Goal: Navigation & Orientation: Understand site structure

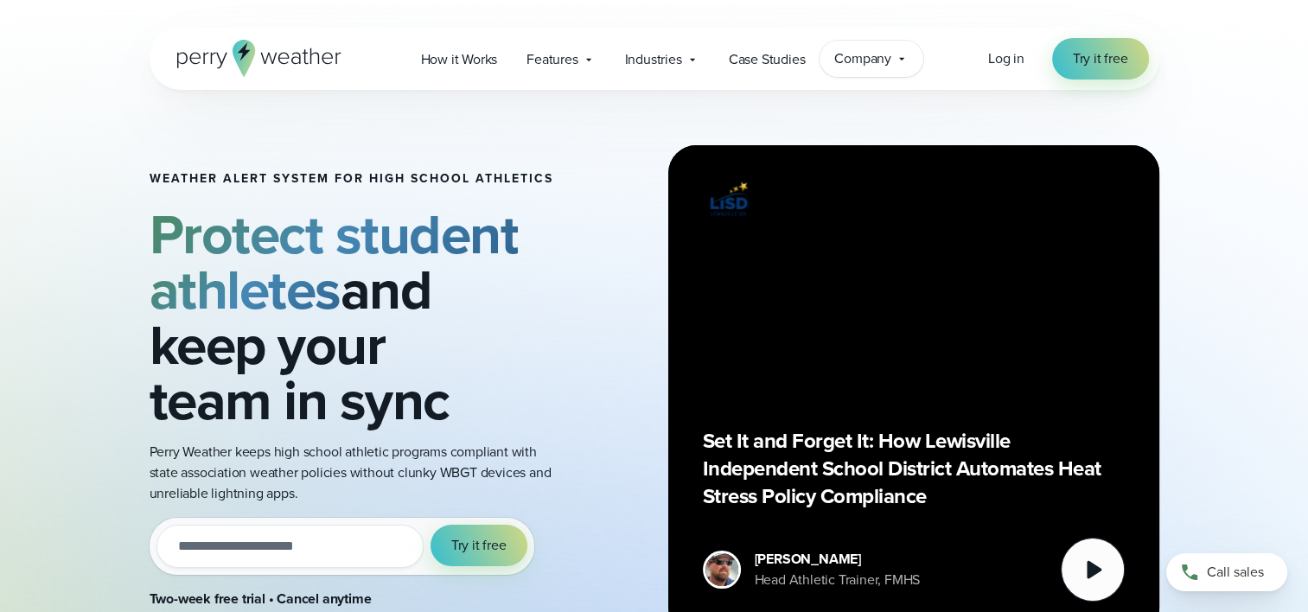
click at [903, 57] on icon at bounding box center [902, 59] width 14 height 14
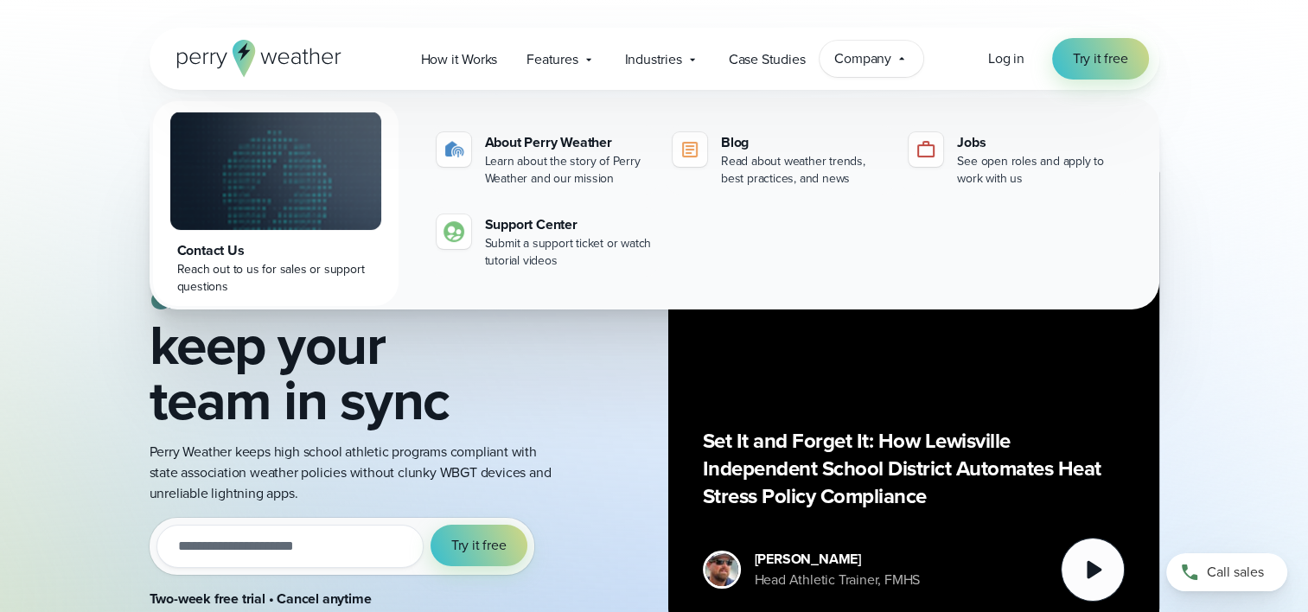
click at [903, 57] on icon at bounding box center [901, 58] width 5 height 3
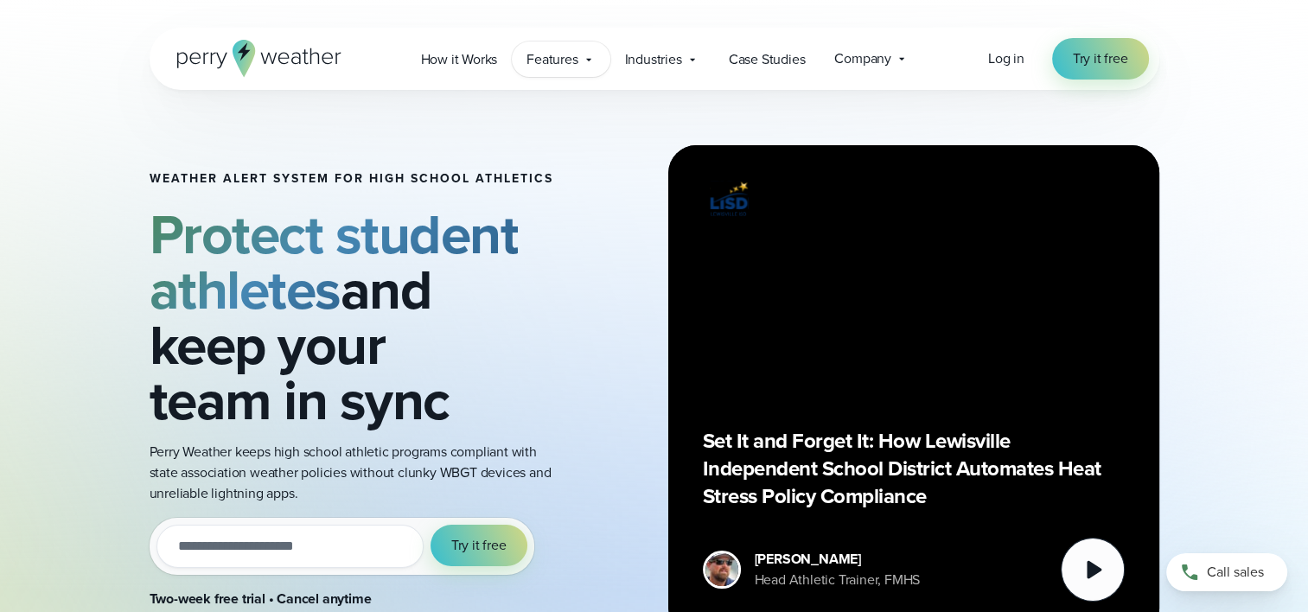
click at [560, 59] on span "Features" at bounding box center [551, 59] width 51 height 21
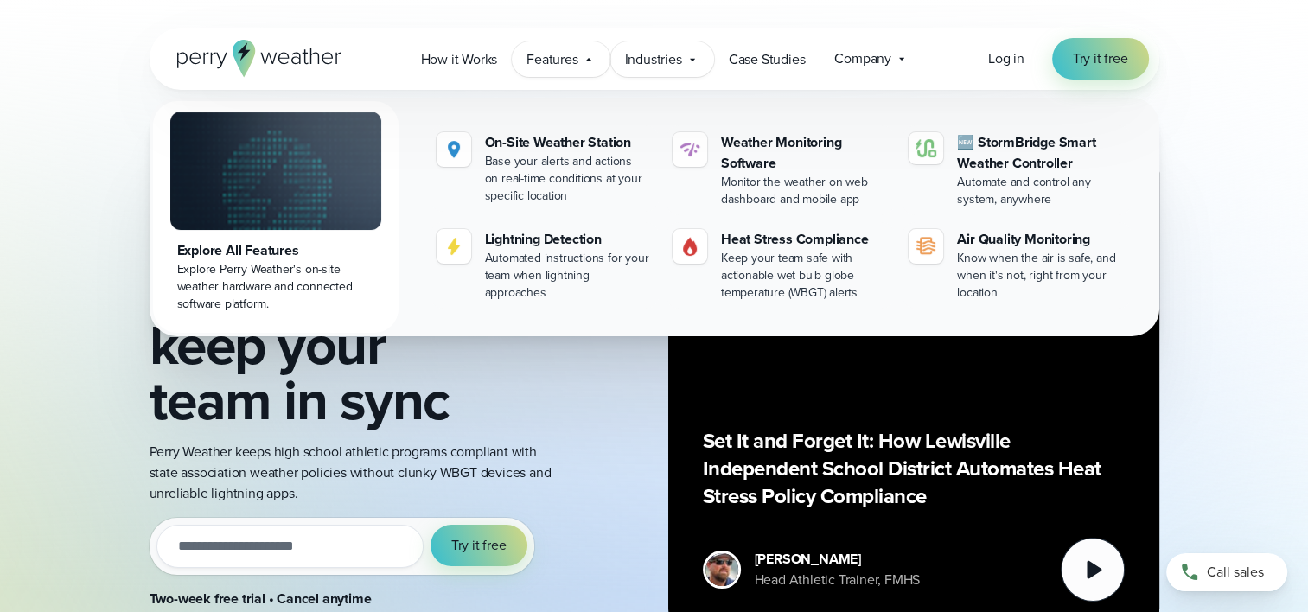
click at [703, 54] on div "Industries Featured Case Study How PGA of America is Prioritizing Golfer Safety…" at bounding box center [662, 58] width 104 height 35
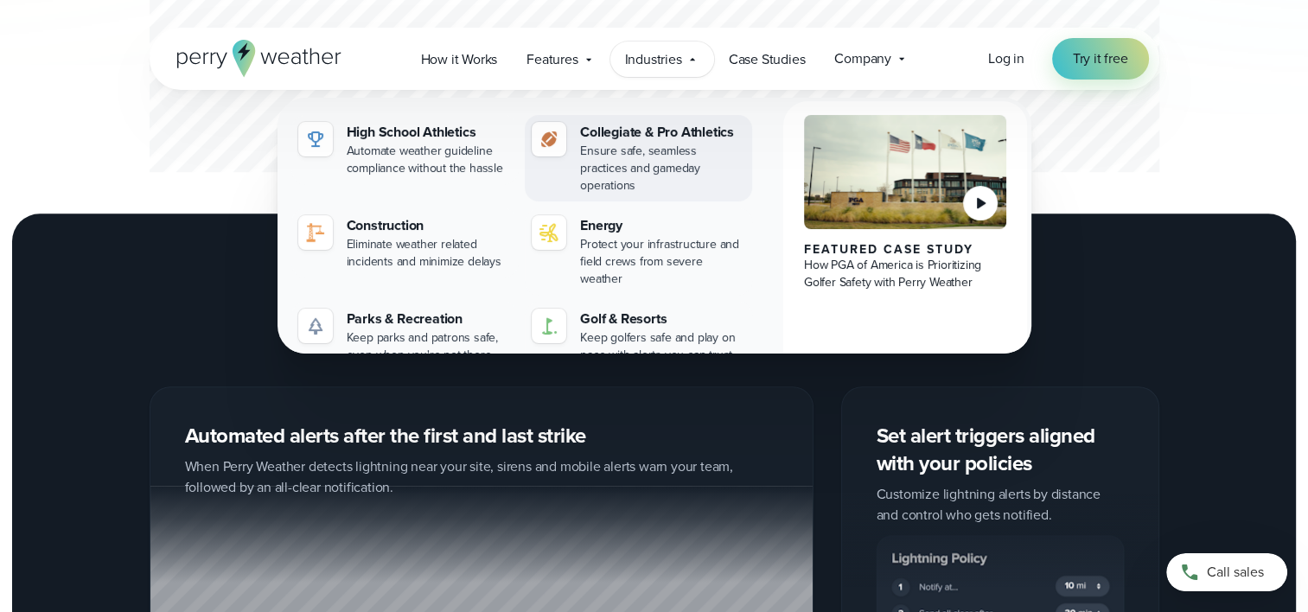
scroll to position [1124, 0]
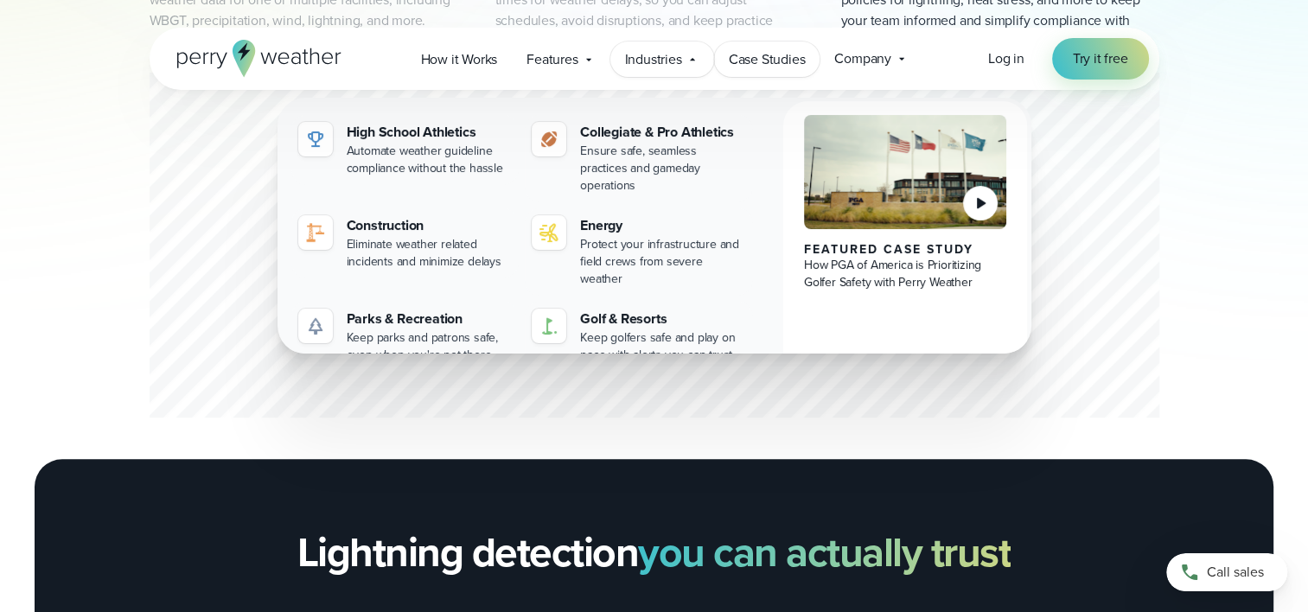
click at [767, 67] on span "Case Studies" at bounding box center [767, 59] width 77 height 21
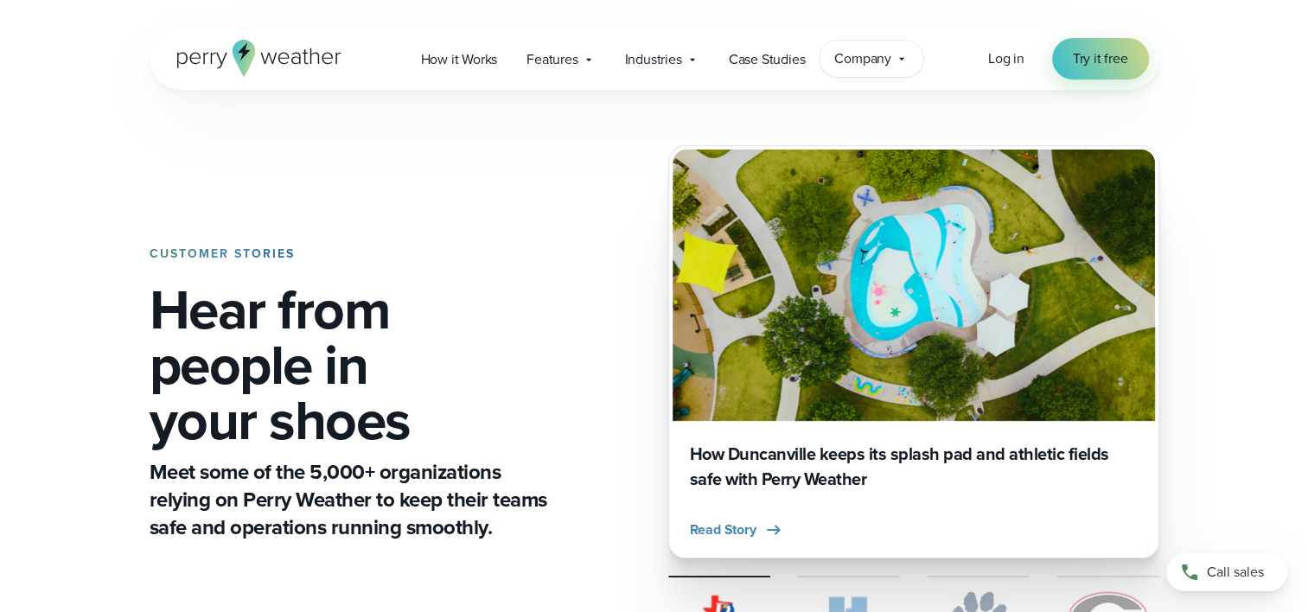
click at [865, 49] on span "Company" at bounding box center [862, 58] width 57 height 21
